Goal: Task Accomplishment & Management: Use online tool/utility

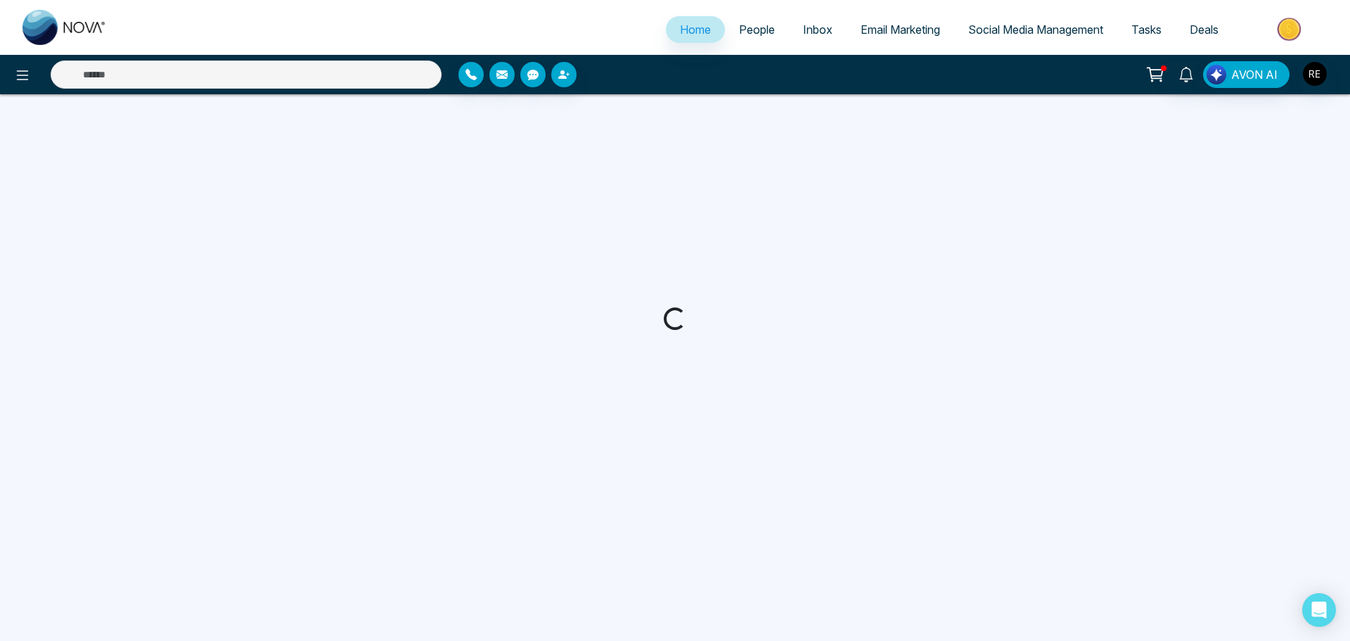
select select "*"
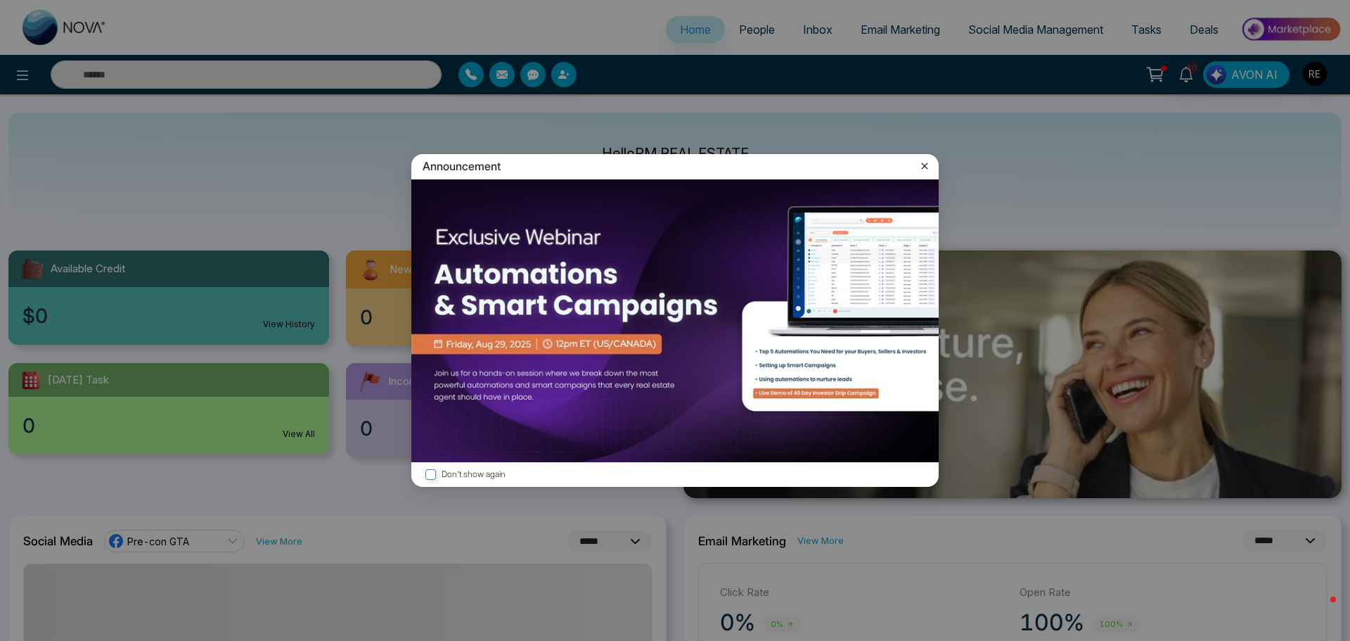
click at [925, 164] on icon at bounding box center [925, 166] width 14 height 14
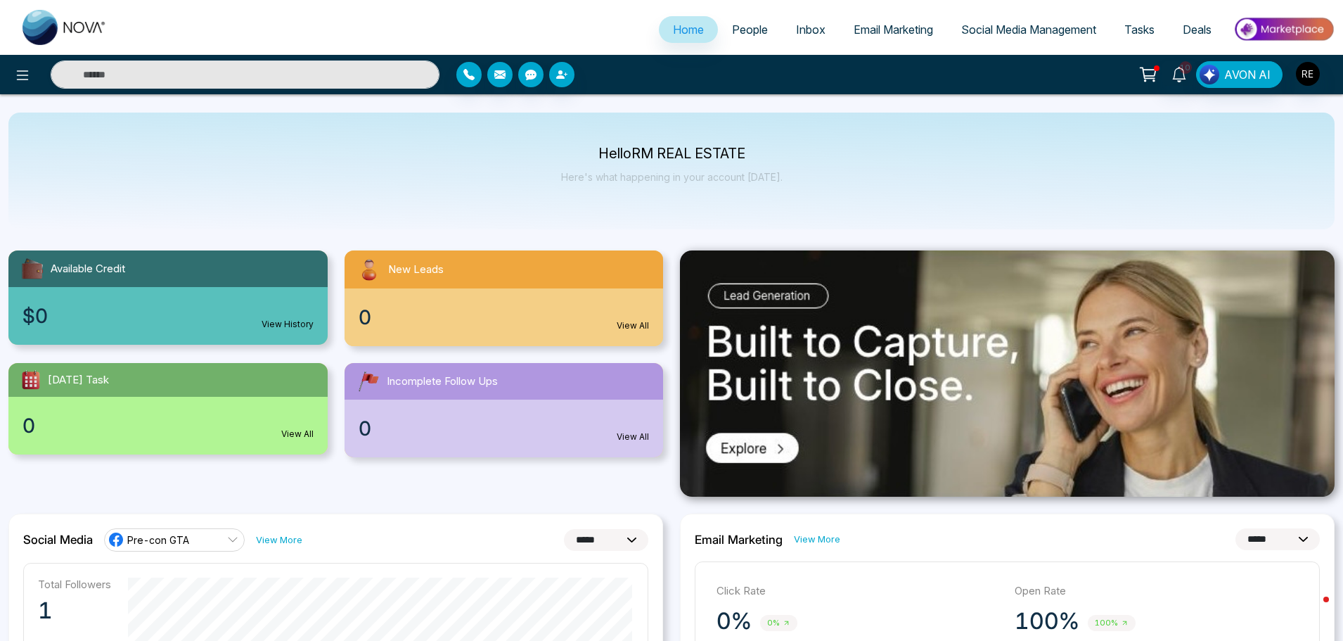
click at [998, 30] on span "Social Media Management" at bounding box center [1028, 30] width 135 height 14
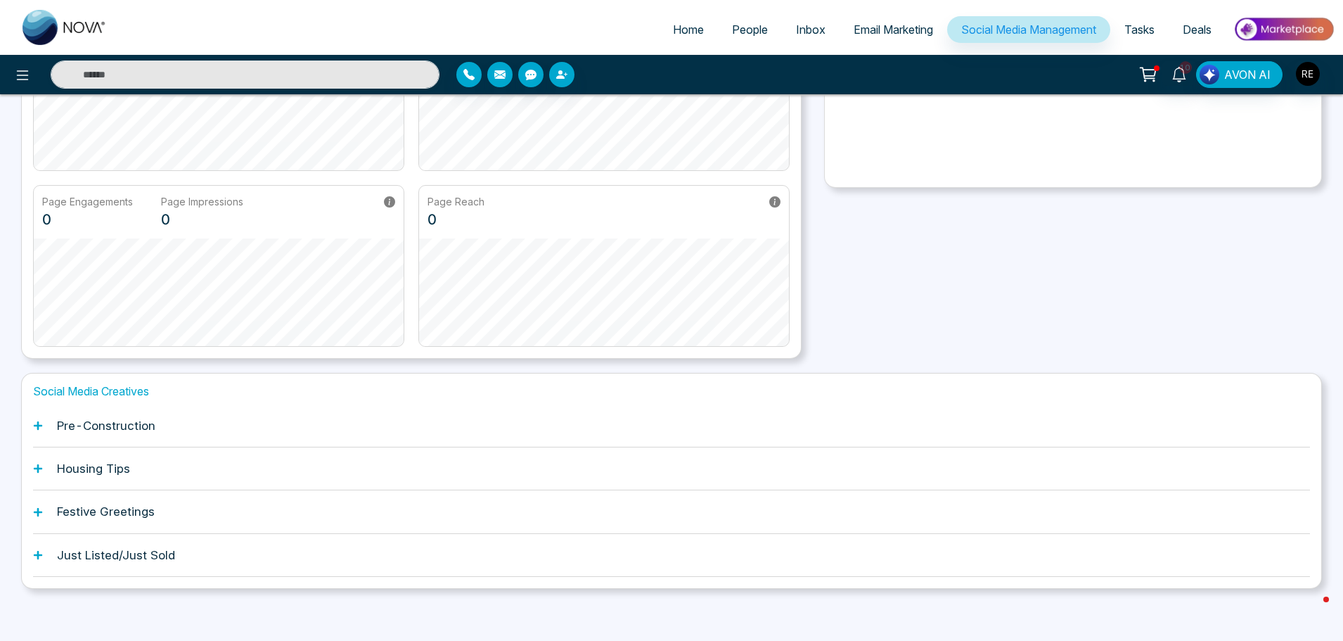
scroll to position [220, 0]
click at [45, 420] on div "Pre-Construction" at bounding box center [671, 421] width 1277 height 43
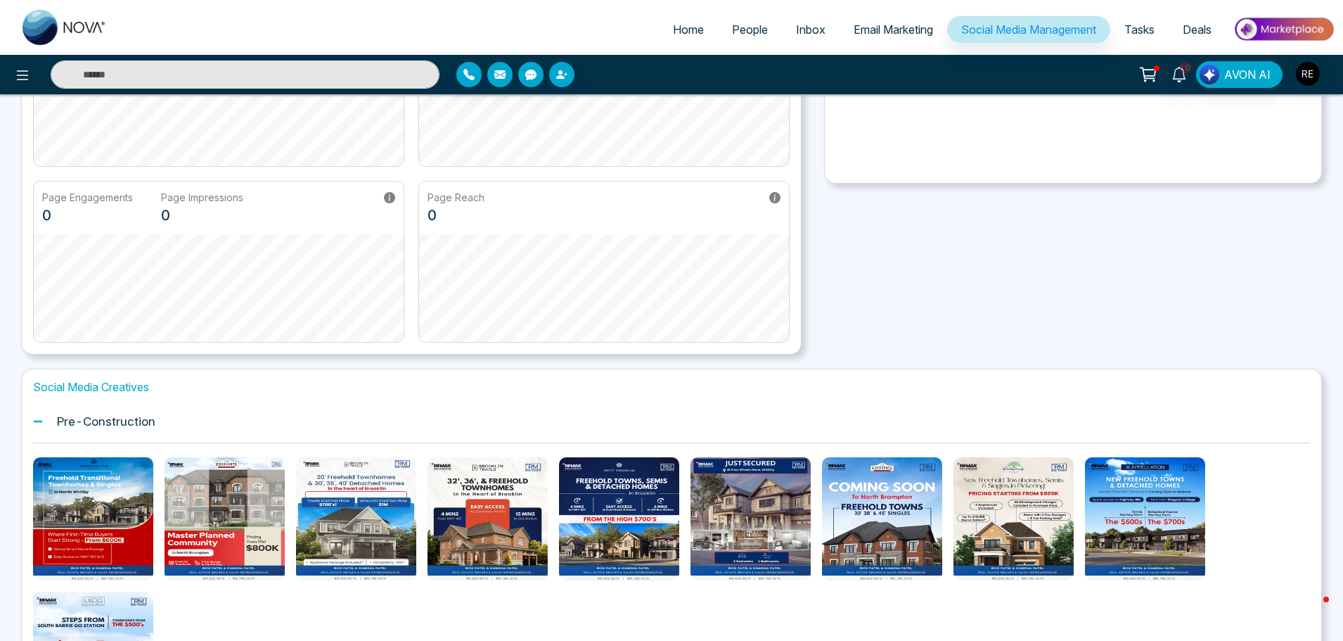
scroll to position [431, 0]
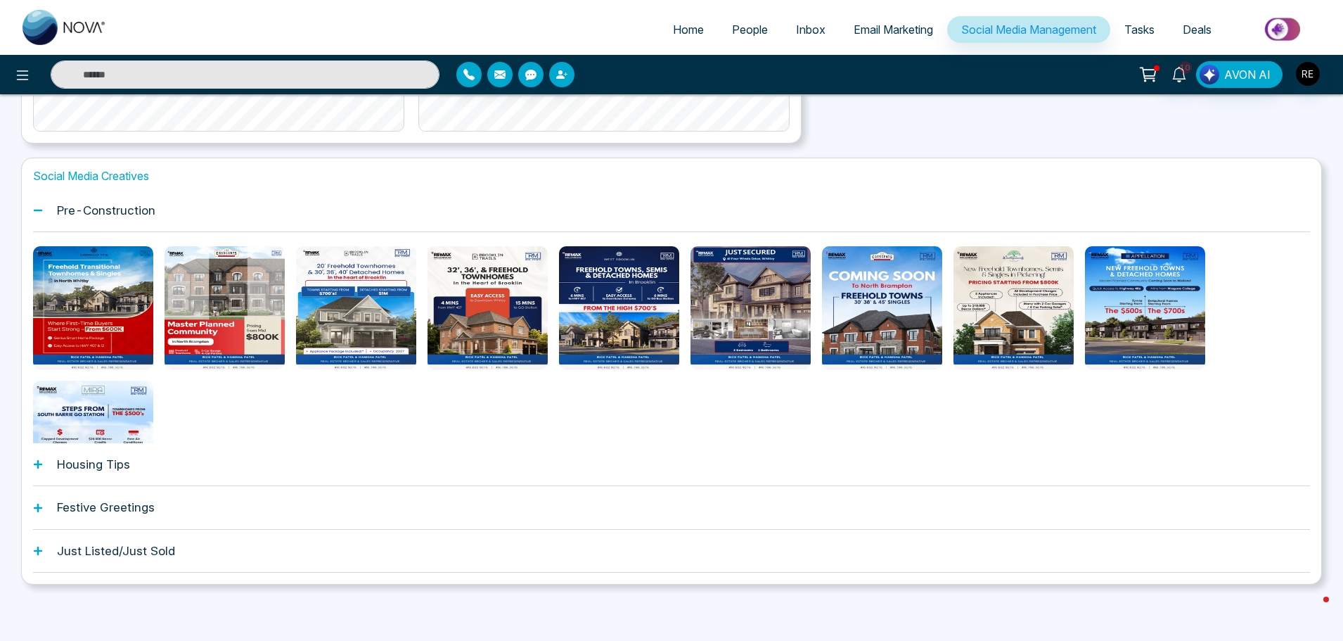
click at [40, 466] on icon at bounding box center [38, 464] width 10 height 10
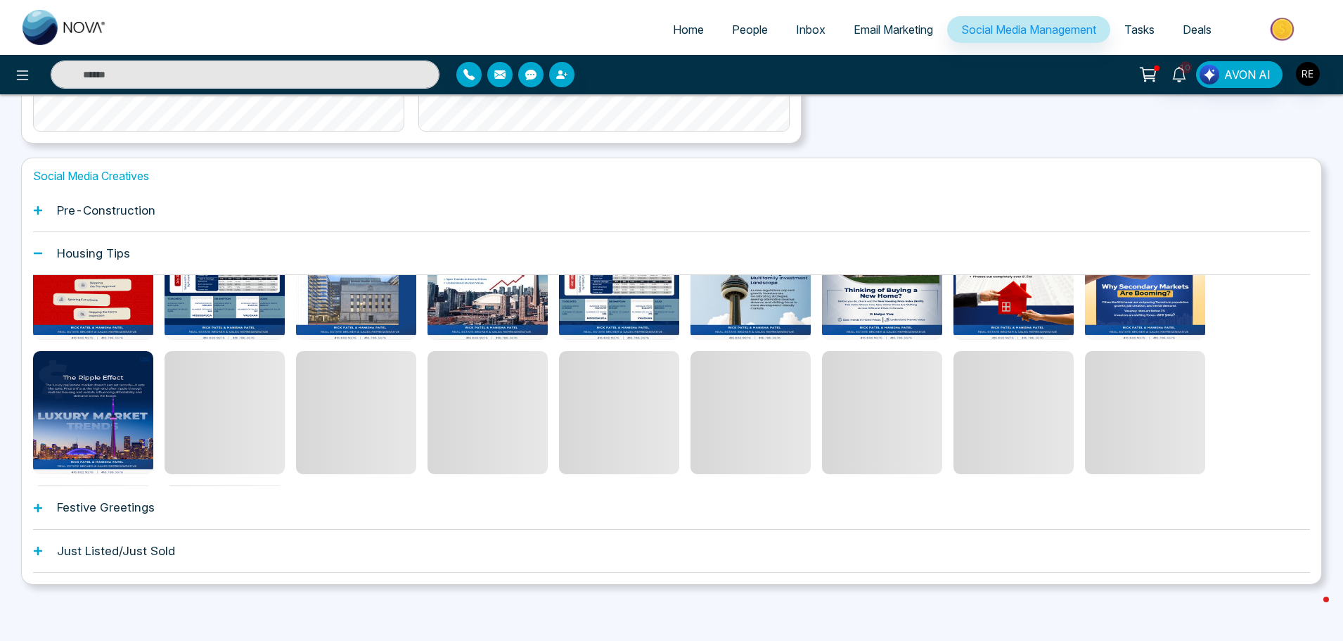
scroll to position [75, 0]
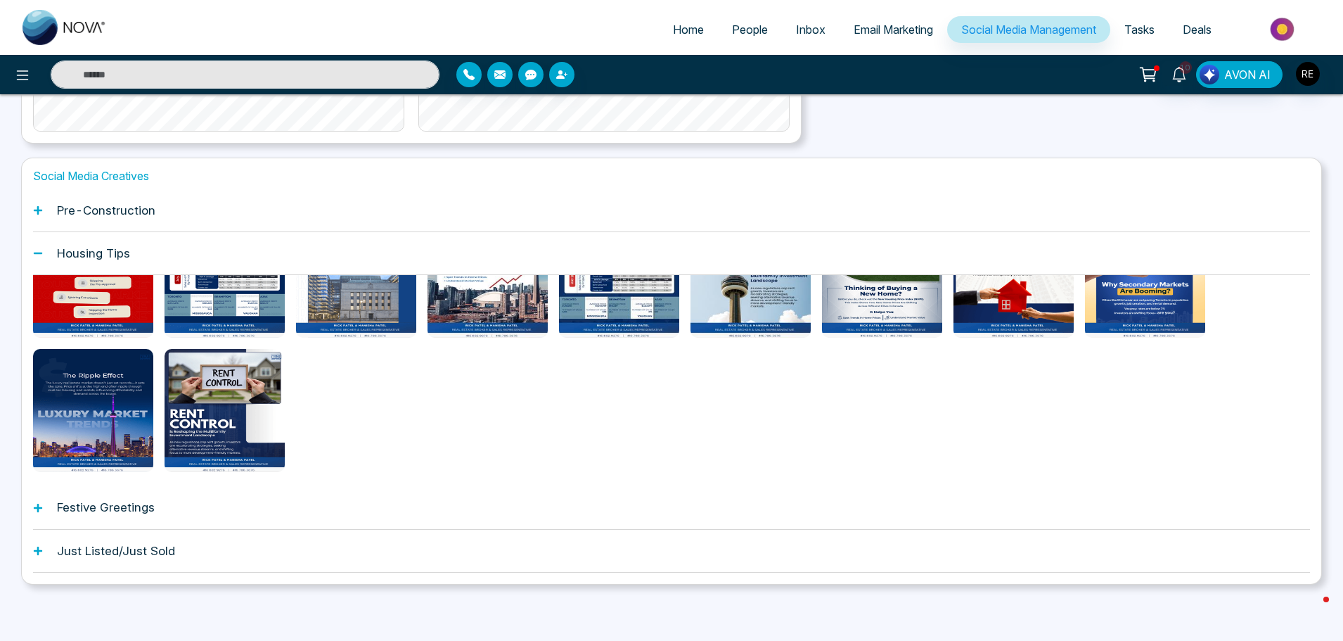
click at [42, 511] on icon at bounding box center [38, 508] width 10 height 10
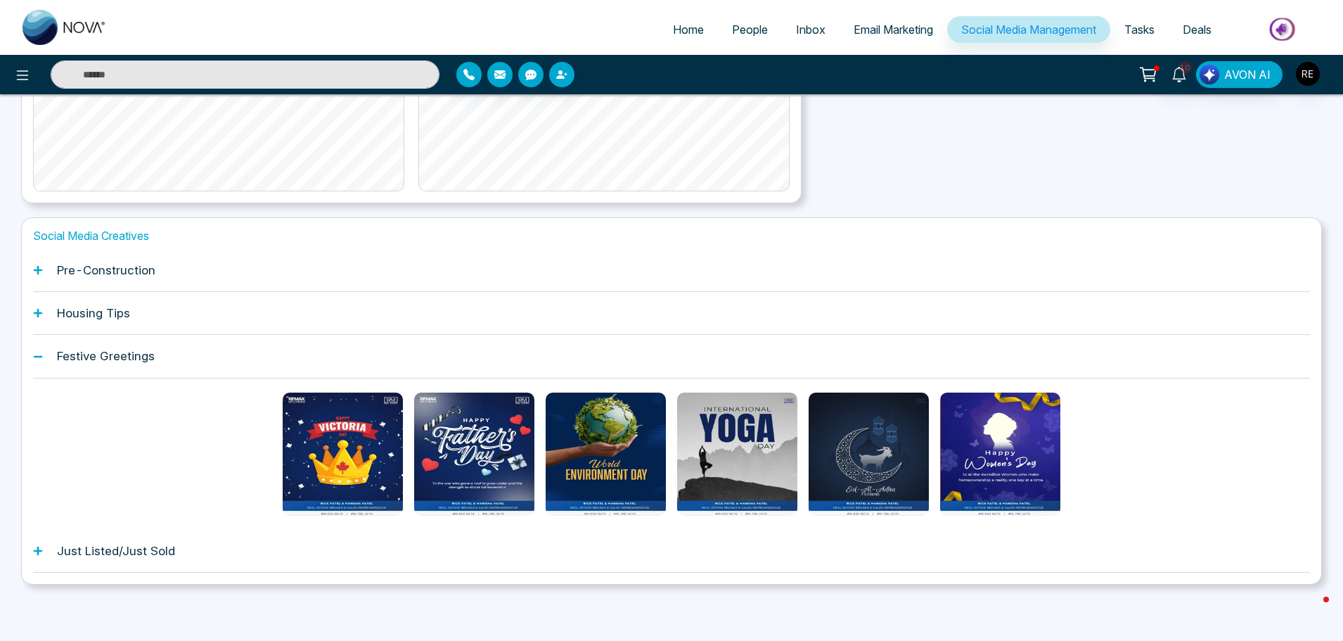
scroll to position [371, 0]
click at [38, 548] on icon at bounding box center [38, 550] width 8 height 8
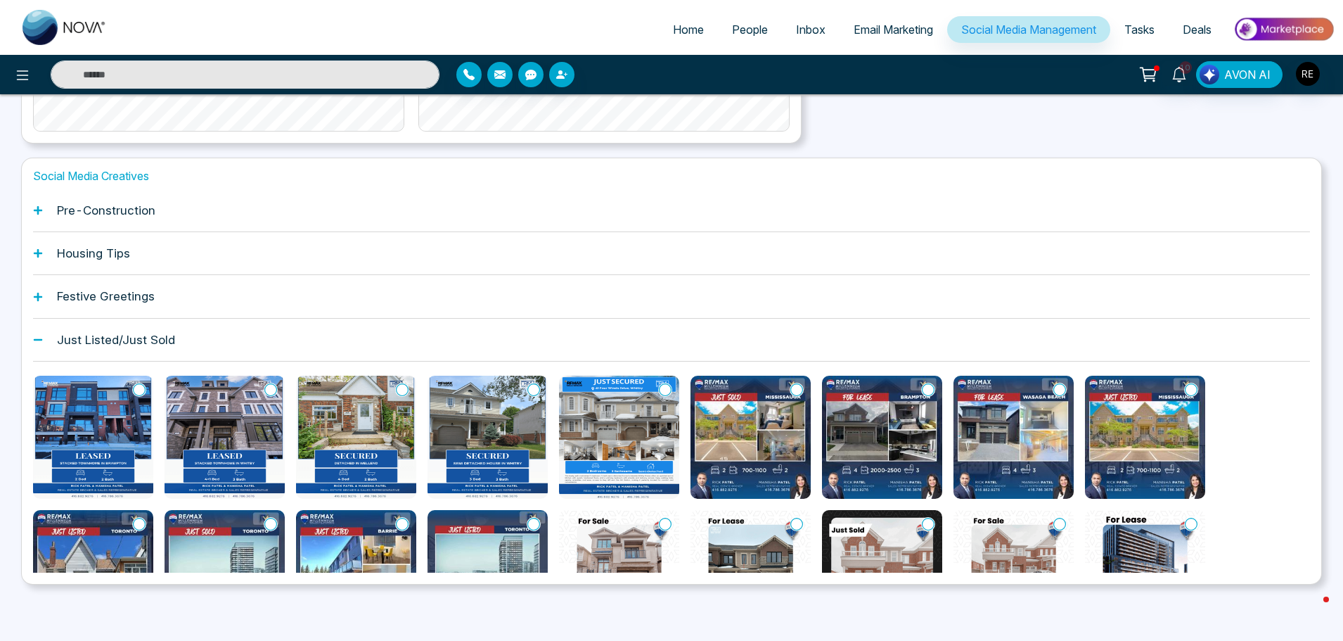
scroll to position [141, 0]
